Goal: Check status: Check status

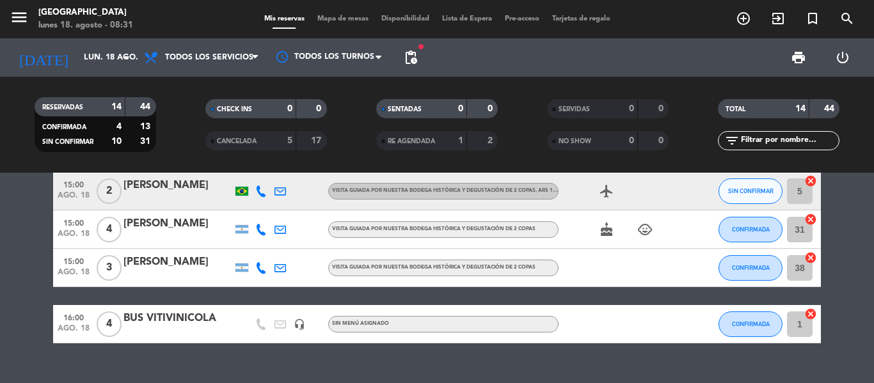
scroll to position [471, 0]
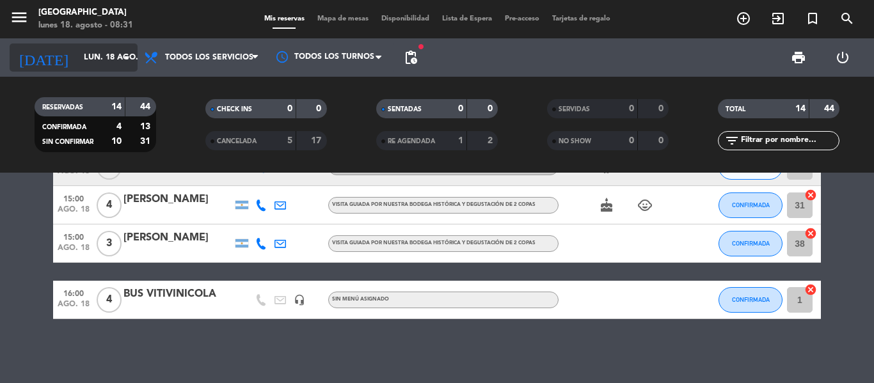
click at [134, 53] on input "lun. 18 ago." at bounding box center [131, 58] width 108 height 22
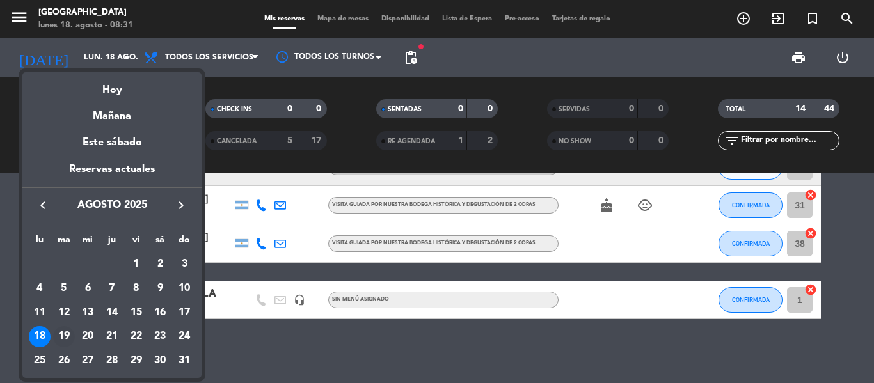
click at [69, 337] on div "19" at bounding box center [64, 337] width 22 height 22
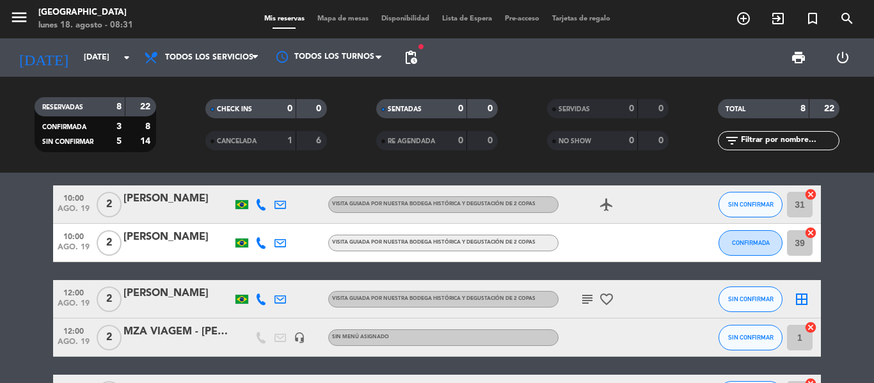
scroll to position [0, 0]
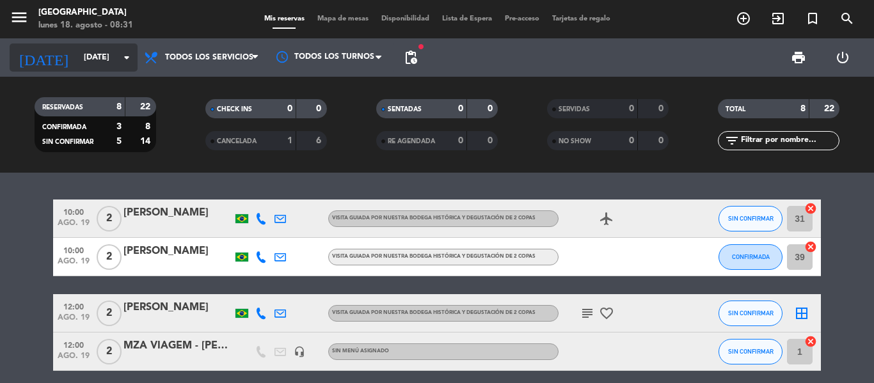
click at [118, 63] on input "[DATE]" at bounding box center [131, 58] width 108 height 22
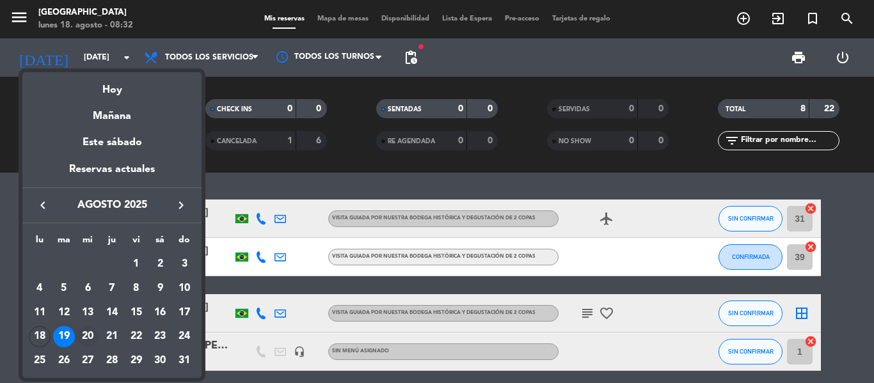
click at [91, 333] on div "20" at bounding box center [88, 337] width 22 height 22
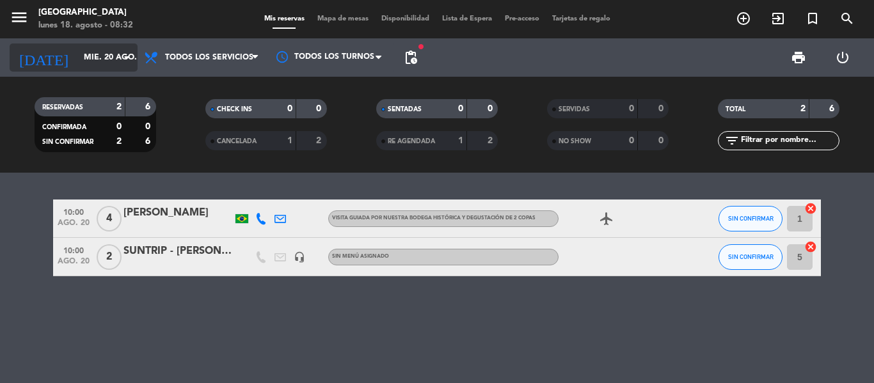
click at [120, 59] on icon "arrow_drop_down" at bounding box center [126, 57] width 15 height 15
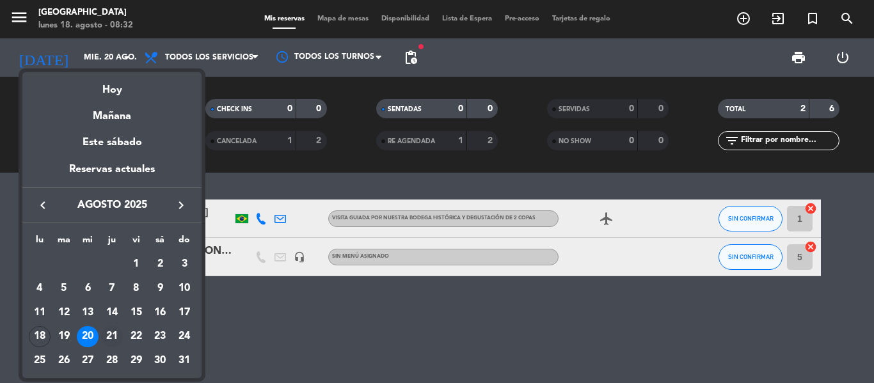
click at [107, 340] on div "21" at bounding box center [112, 337] width 22 height 22
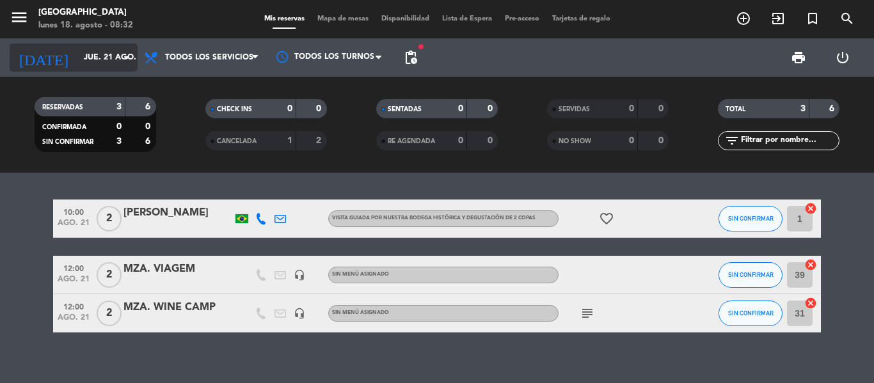
click at [133, 63] on icon "arrow_drop_down" at bounding box center [126, 57] width 15 height 15
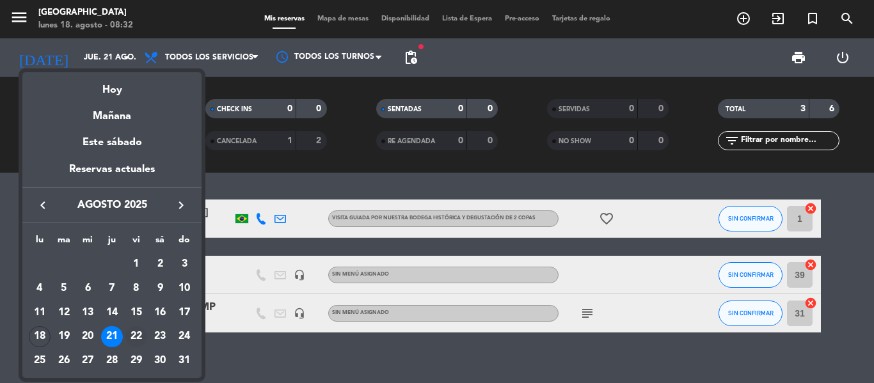
click at [132, 333] on div "22" at bounding box center [136, 337] width 22 height 22
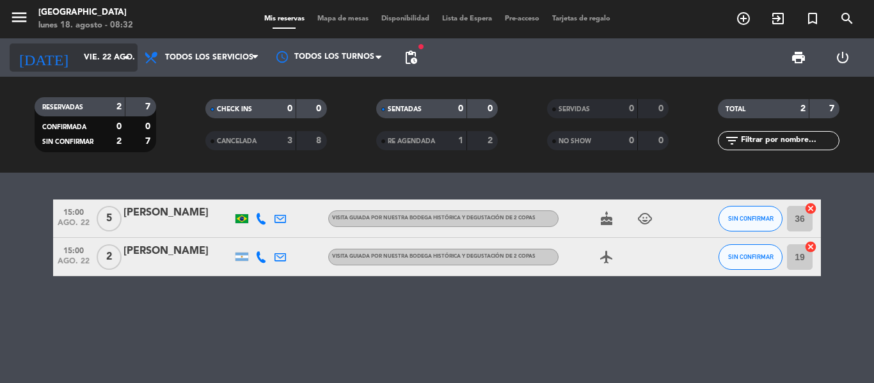
click at [122, 68] on input "vie. 22 ago." at bounding box center [131, 58] width 108 height 22
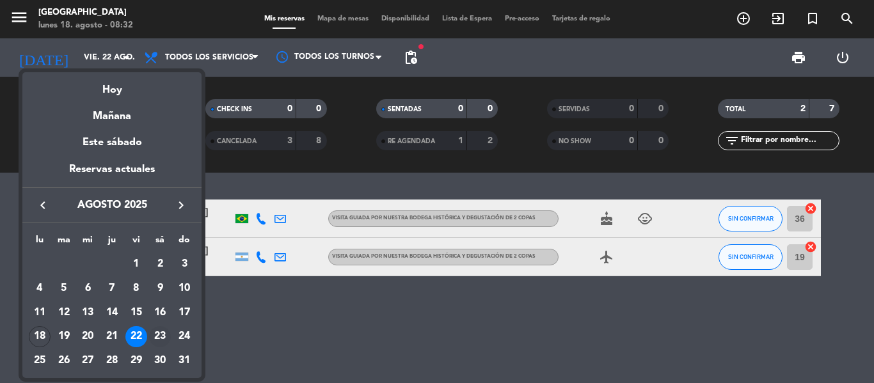
click at [159, 338] on div "23" at bounding box center [160, 337] width 22 height 22
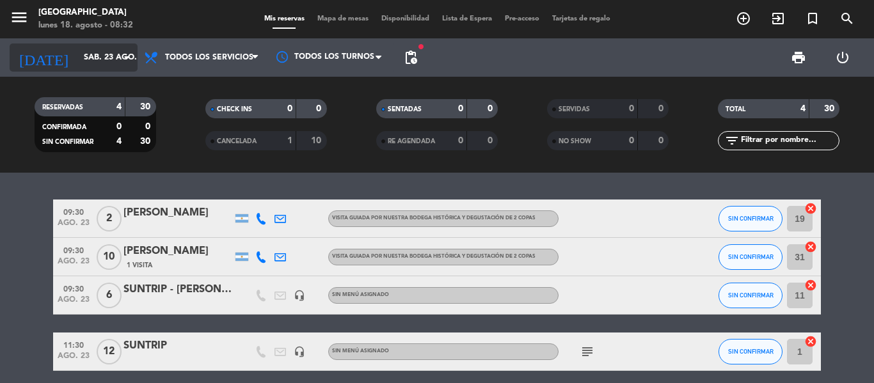
click at [131, 66] on input "sáb. 23 ago." at bounding box center [131, 58] width 108 height 22
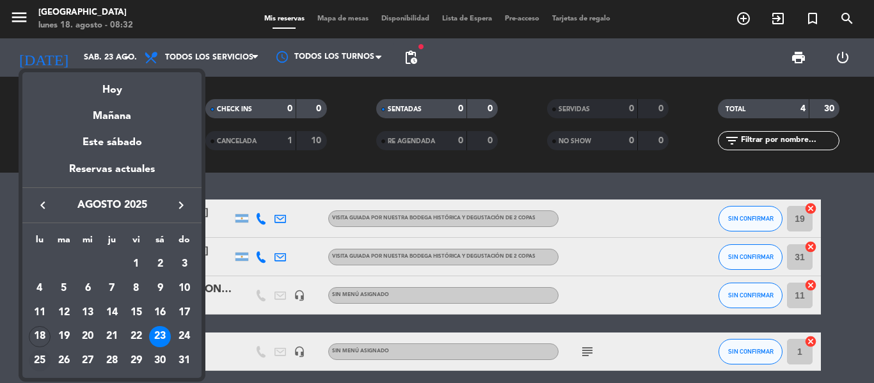
click at [40, 359] on div "25" at bounding box center [40, 361] width 22 height 22
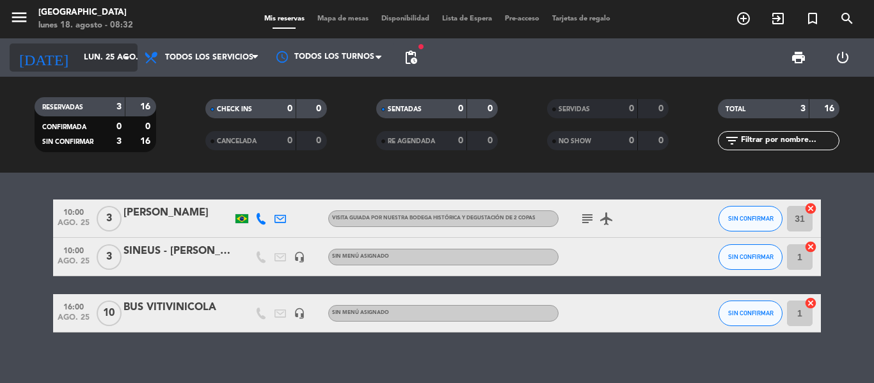
click at [126, 67] on input "lun. 25 ago." at bounding box center [131, 58] width 108 height 22
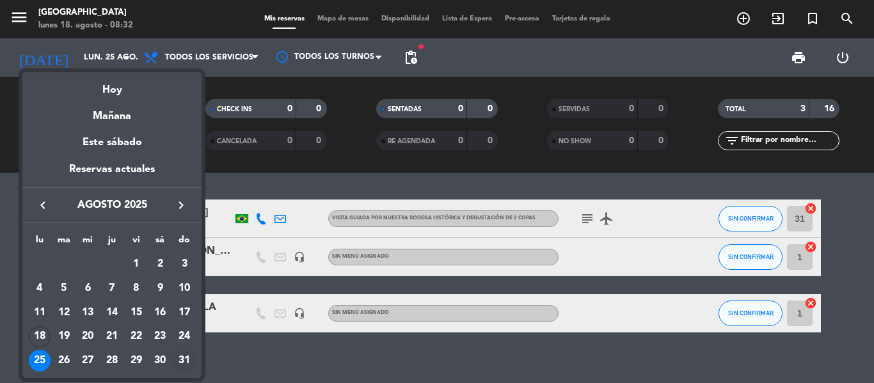
click at [187, 362] on div "31" at bounding box center [184, 361] width 22 height 22
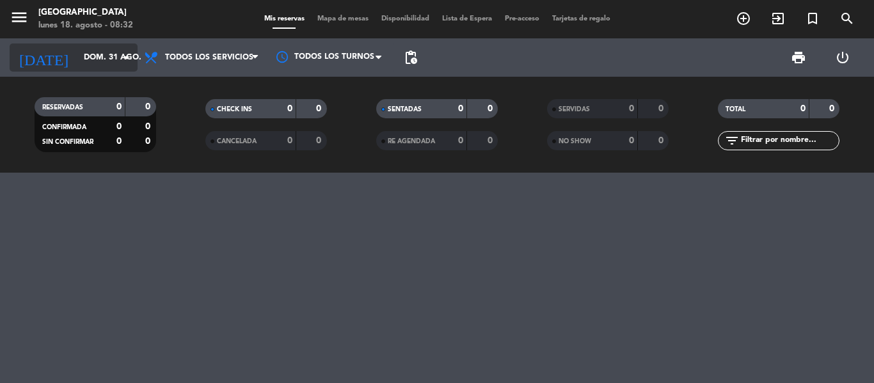
click at [114, 56] on input "dom. 31 ago." at bounding box center [131, 58] width 108 height 22
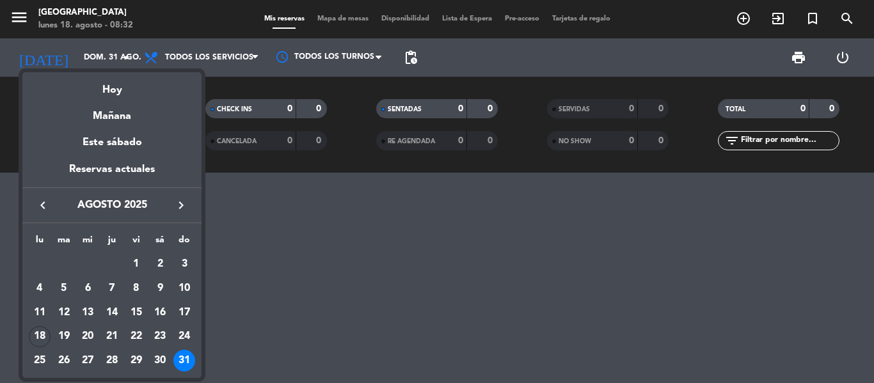
click at [176, 201] on icon "keyboard_arrow_right" at bounding box center [180, 205] width 15 height 15
click at [109, 92] on div "Hoy" at bounding box center [111, 85] width 179 height 26
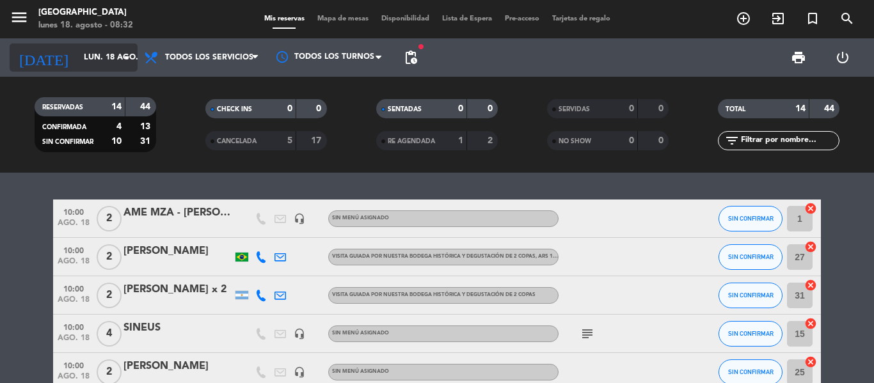
click at [135, 60] on input "lun. 18 ago." at bounding box center [131, 58] width 108 height 22
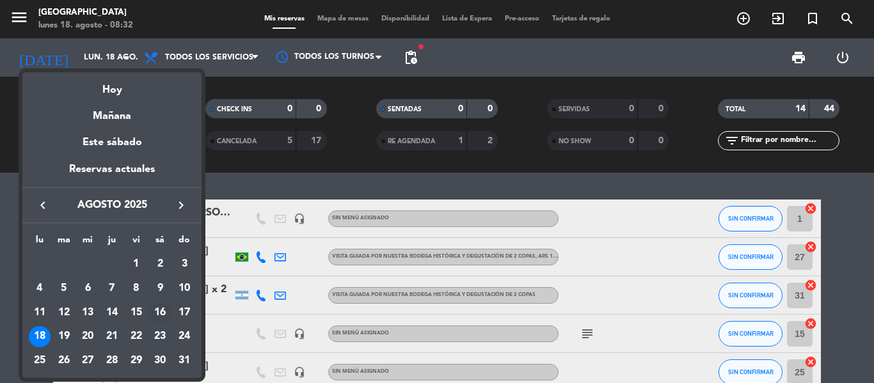
click at [156, 313] on div "16" at bounding box center [160, 313] width 22 height 22
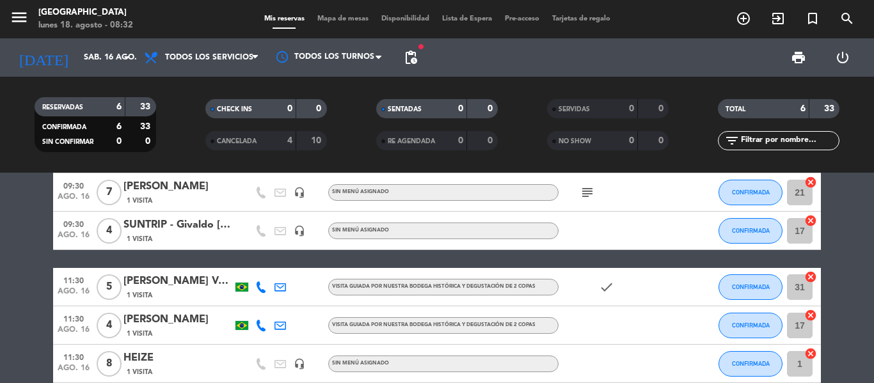
scroll to position [1, 0]
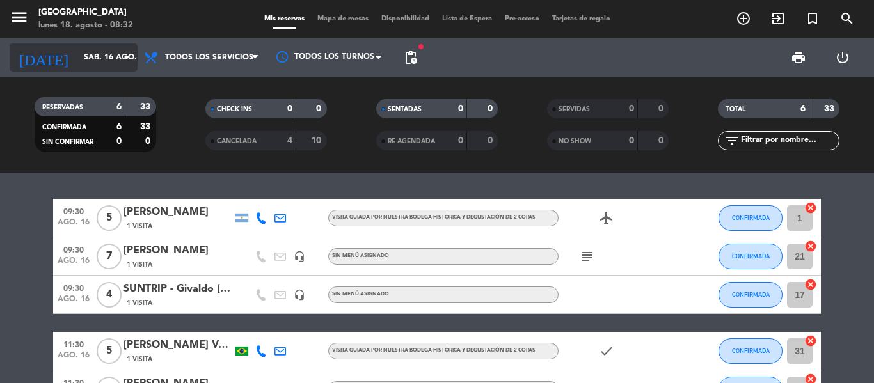
click at [123, 53] on icon "arrow_drop_down" at bounding box center [126, 57] width 15 height 15
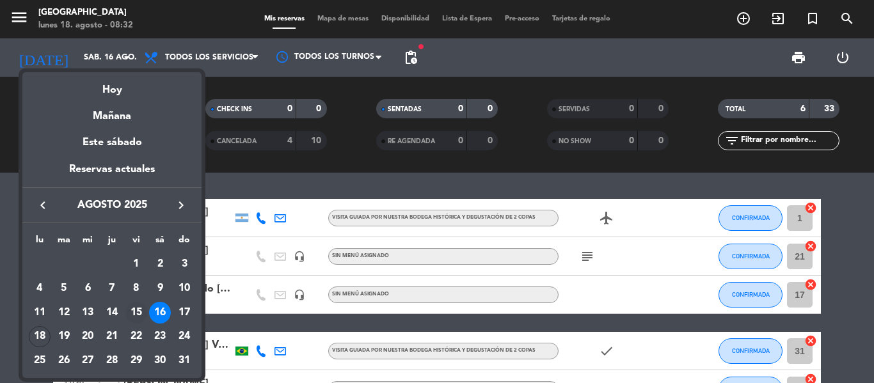
click at [137, 315] on div "15" at bounding box center [136, 313] width 22 height 22
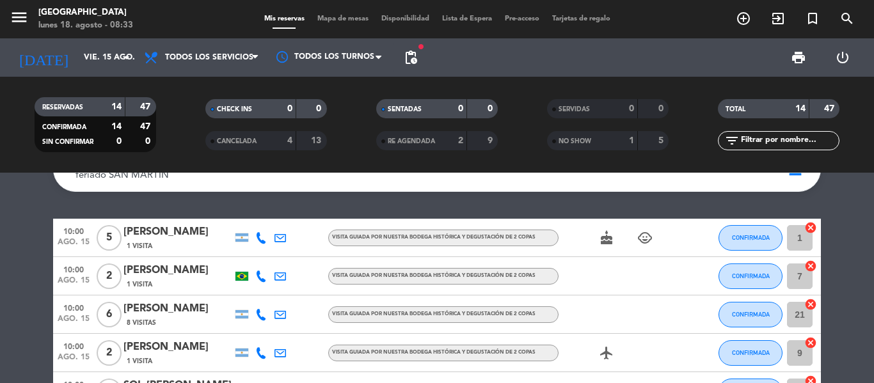
scroll to position [0, 0]
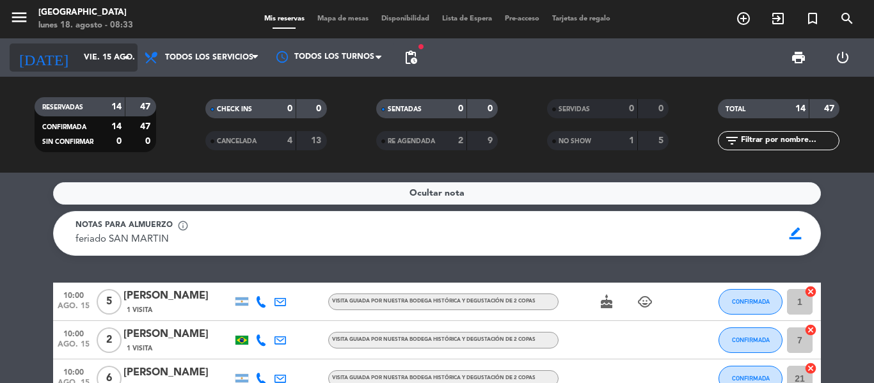
click at [120, 57] on icon "arrow_drop_down" at bounding box center [126, 57] width 15 height 15
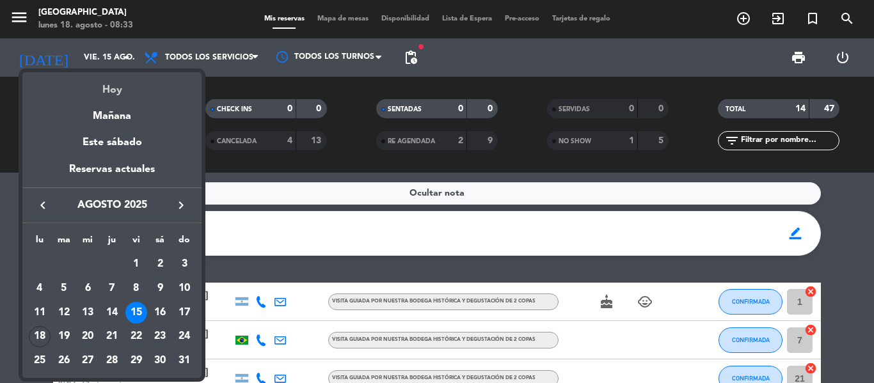
click at [118, 88] on div "Hoy" at bounding box center [111, 85] width 179 height 26
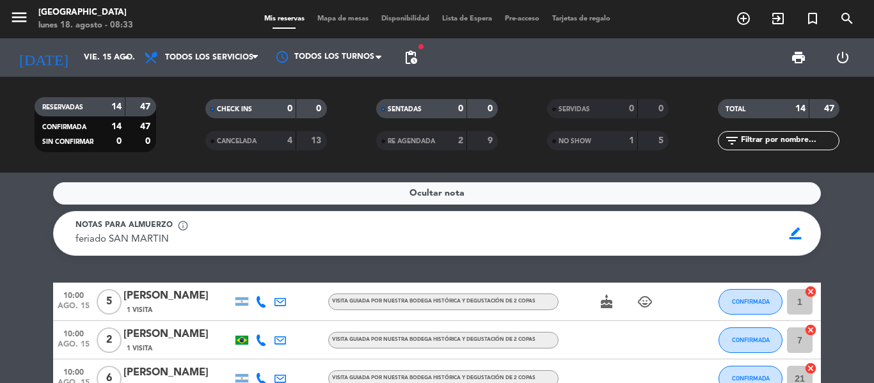
type input "lun. 18 ago."
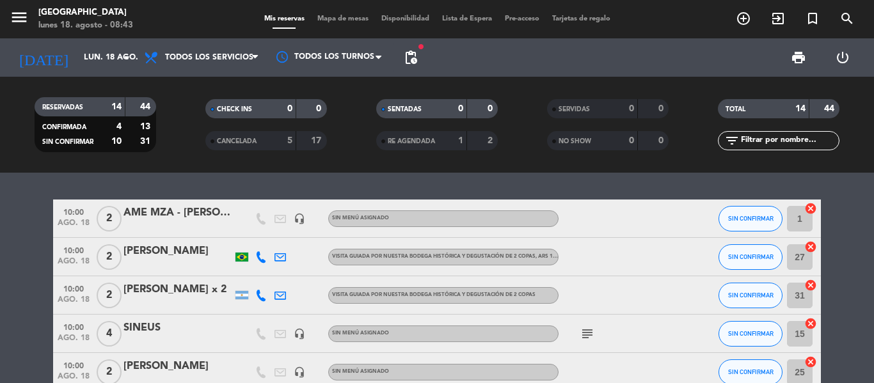
click at [181, 217] on div "AME MZA - [PERSON_NAME]" at bounding box center [177, 213] width 109 height 17
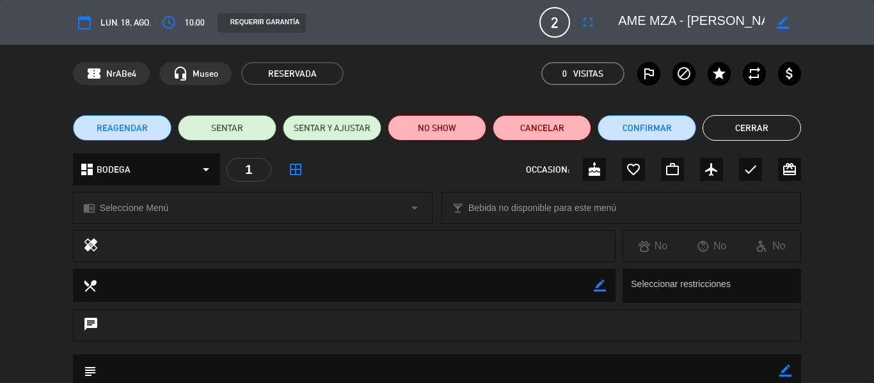
click at [753, 131] on button "Cerrar" at bounding box center [751, 128] width 98 height 26
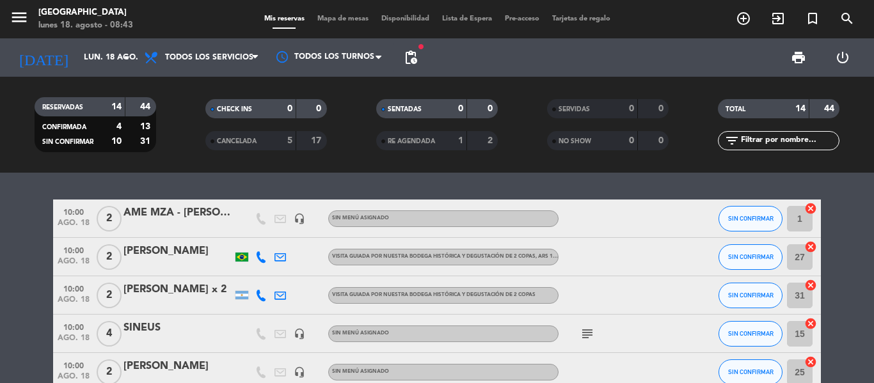
click at [219, 258] on div "[PERSON_NAME]" at bounding box center [177, 251] width 109 height 17
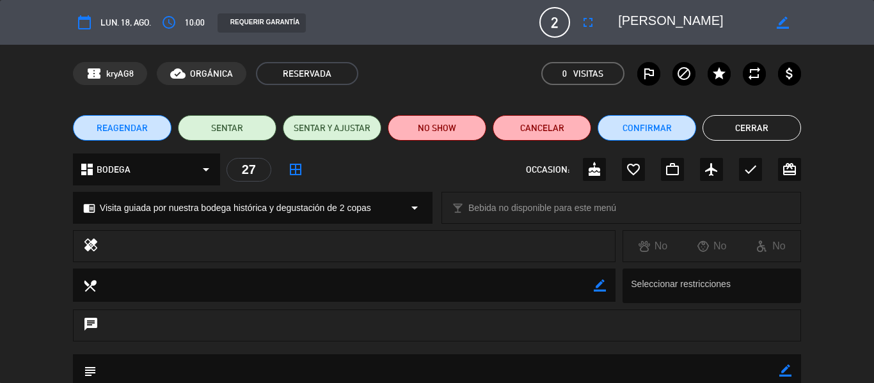
click at [791, 130] on button "Cerrar" at bounding box center [751, 128] width 98 height 26
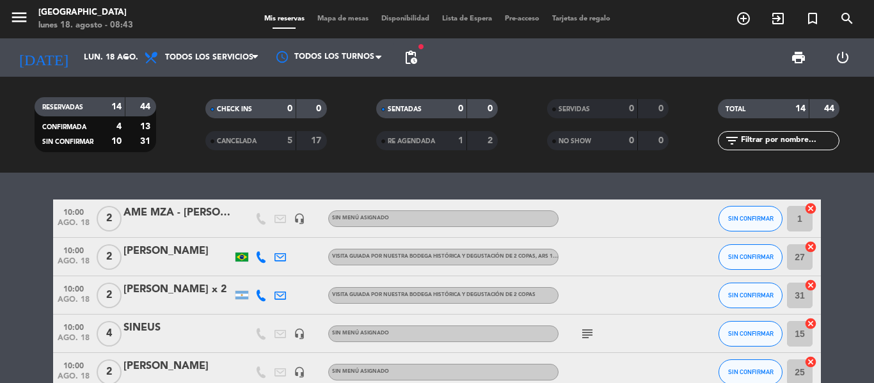
click at [131, 297] on div "[PERSON_NAME] x 2" at bounding box center [177, 289] width 109 height 17
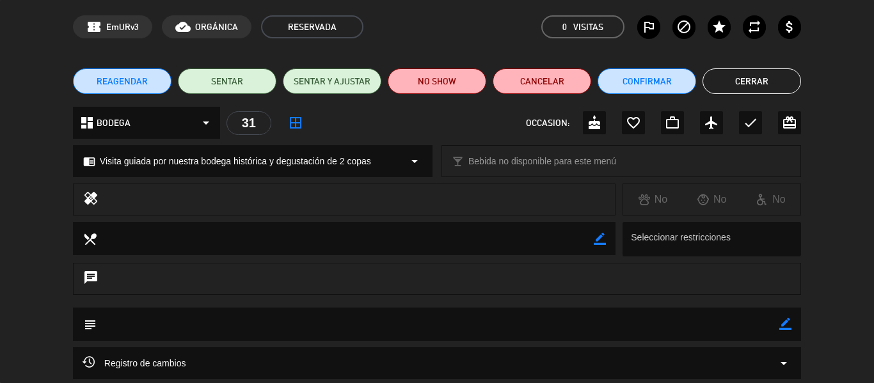
scroll to position [37, 0]
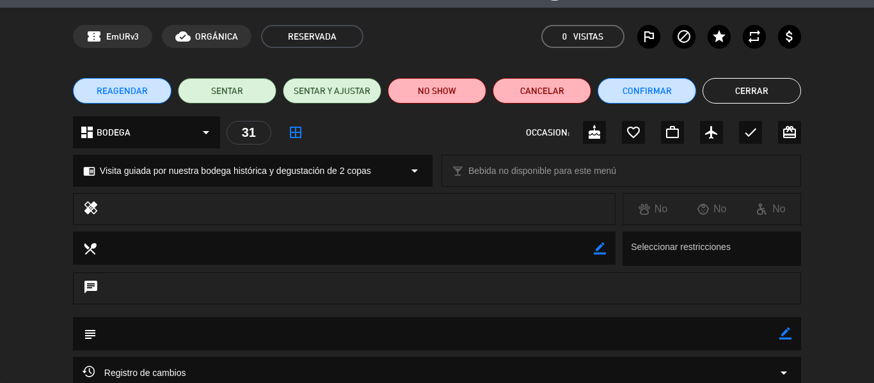
click at [728, 88] on button "Cerrar" at bounding box center [751, 91] width 98 height 26
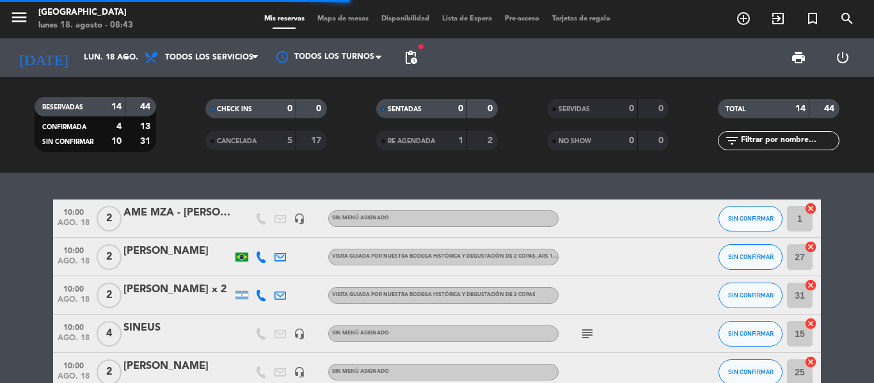
click at [169, 331] on div "SINEUS" at bounding box center [177, 328] width 109 height 17
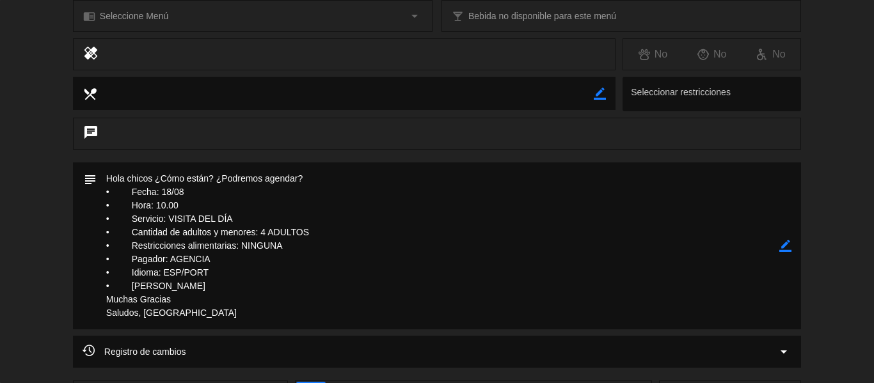
scroll to position [64, 0]
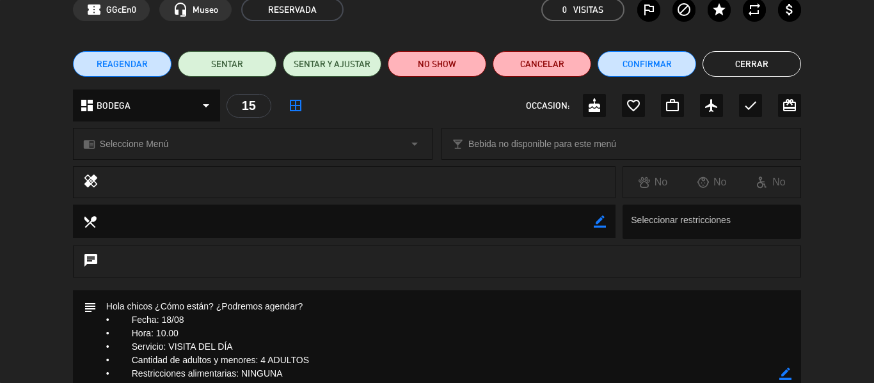
click at [746, 59] on button "Cerrar" at bounding box center [751, 64] width 98 height 26
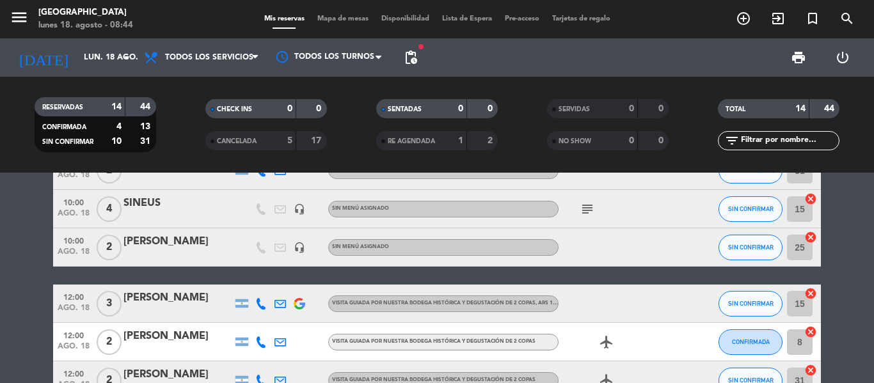
scroll to position [128, 0]
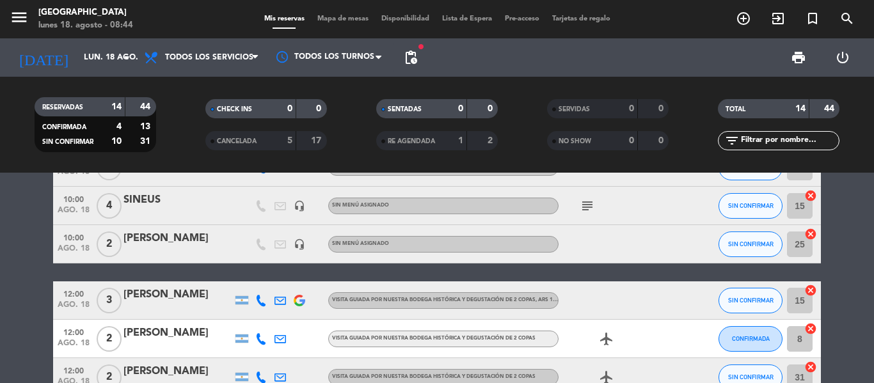
click at [159, 247] on div at bounding box center [177, 252] width 109 height 10
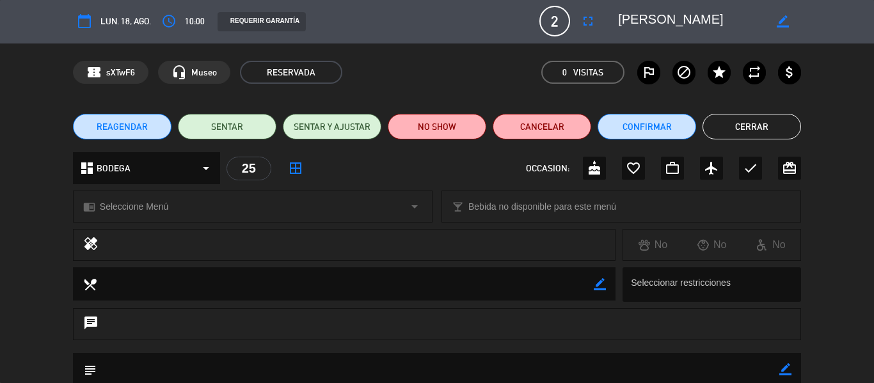
scroll to position [0, 0]
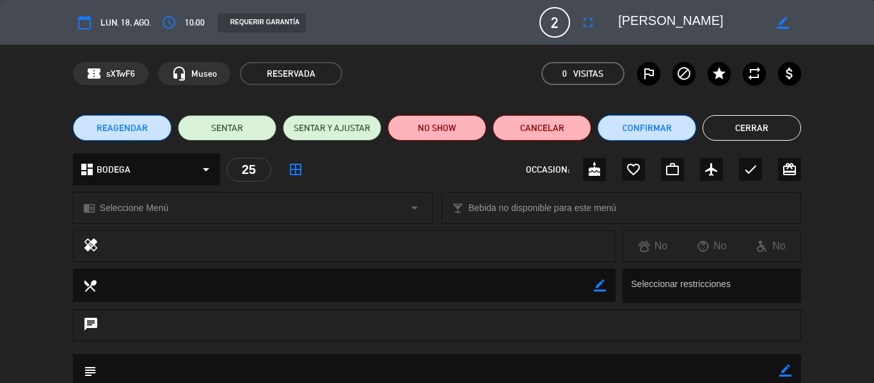
click at [757, 127] on button "Cerrar" at bounding box center [751, 128] width 98 height 26
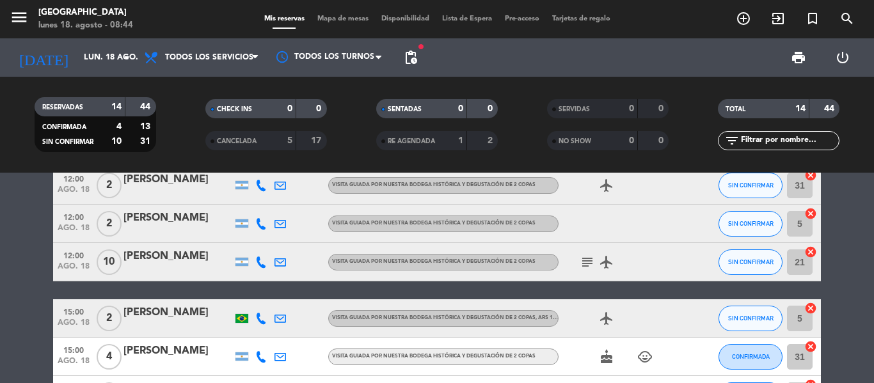
scroll to position [256, 0]
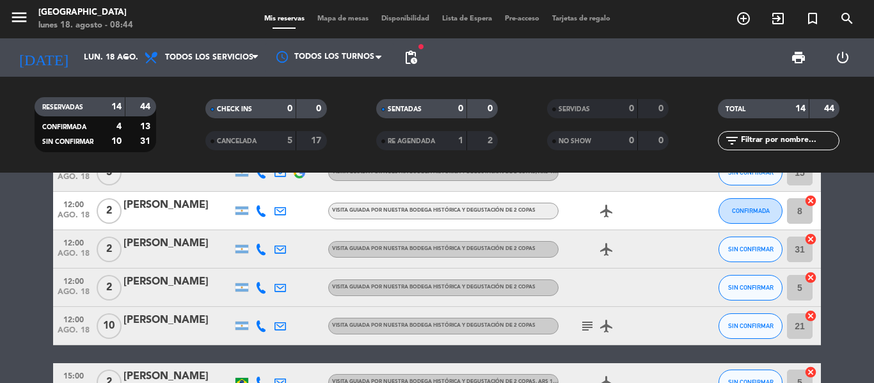
click at [158, 326] on div "[PERSON_NAME]" at bounding box center [177, 320] width 109 height 17
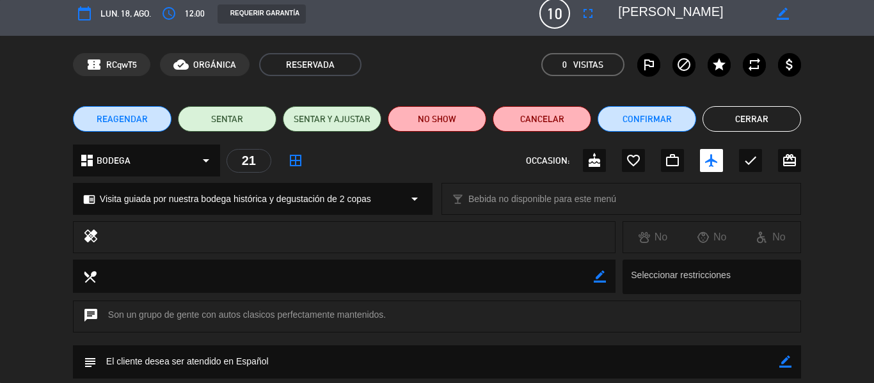
scroll to position [0, 0]
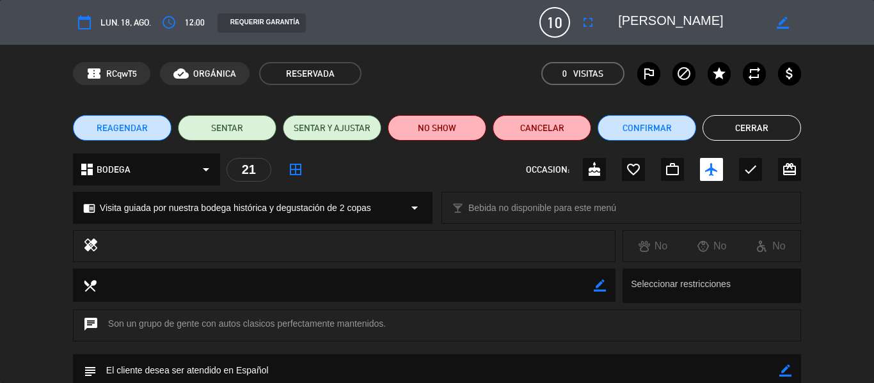
click at [741, 131] on button "Cerrar" at bounding box center [751, 128] width 98 height 26
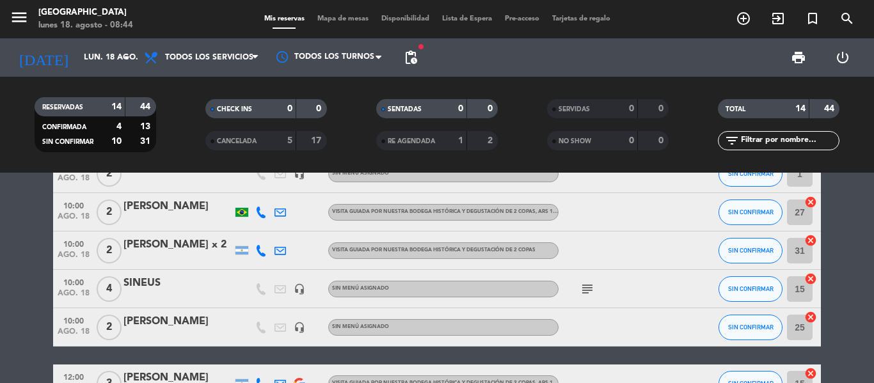
scroll to position [64, 0]
